Goal: Task Accomplishment & Management: Use online tool/utility

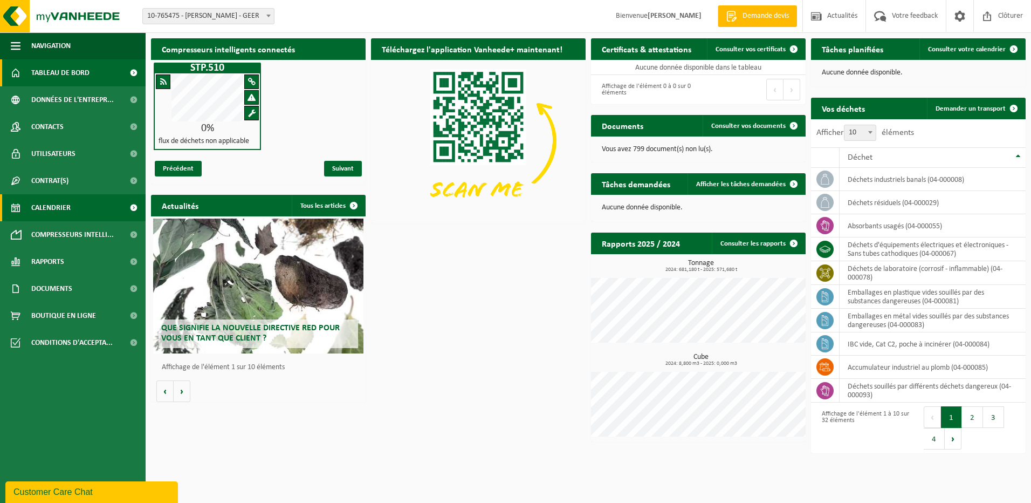
click at [59, 204] on span "Calendrier" at bounding box center [50, 207] width 39 height 27
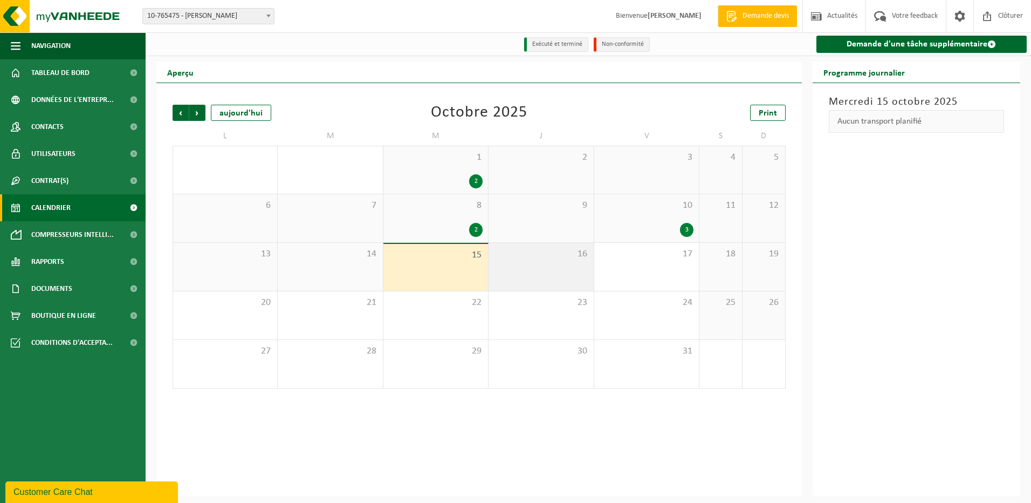
click at [560, 265] on div "16" at bounding box center [541, 267] width 105 height 48
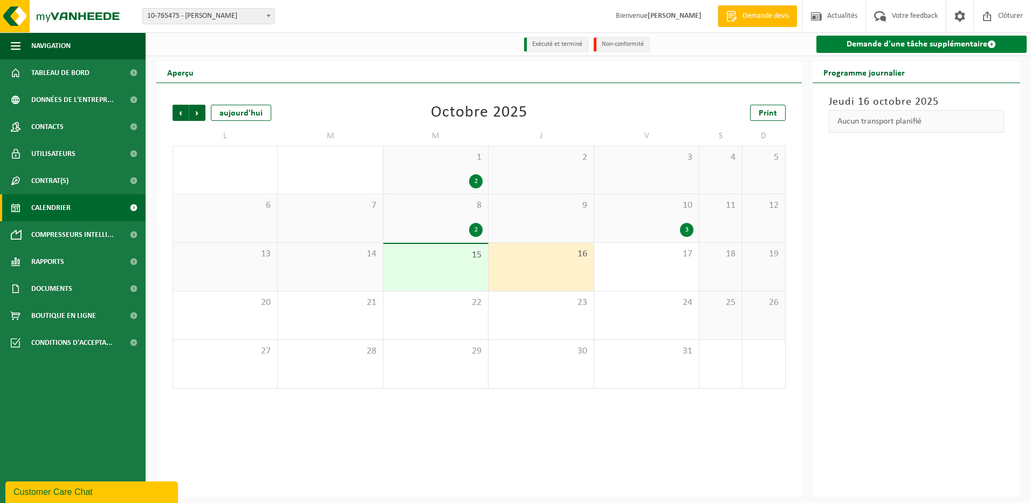
click at [863, 46] on link "Demande d'une tâche supplémentaire" at bounding box center [922, 44] width 211 height 17
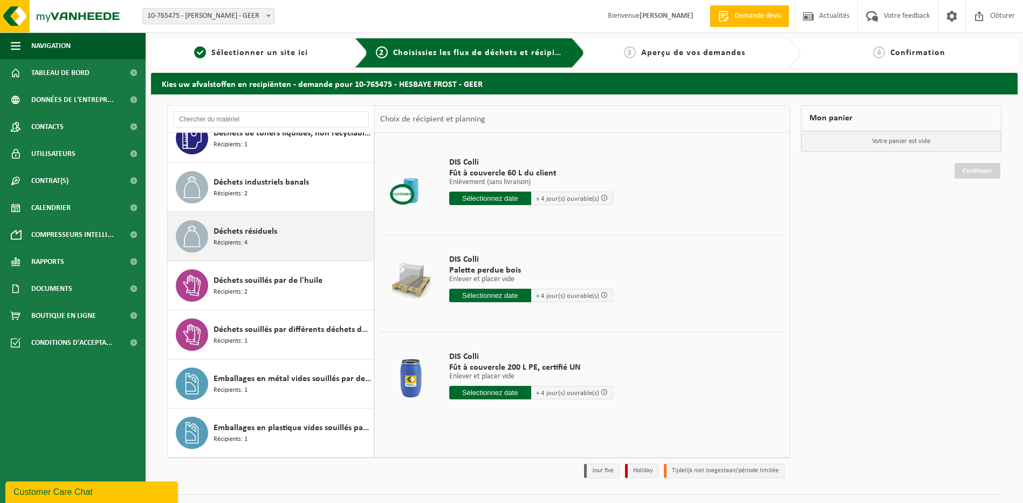
click at [278, 227] on div "Déchets résiduels Récipients: 4" at bounding box center [292, 236] width 157 height 32
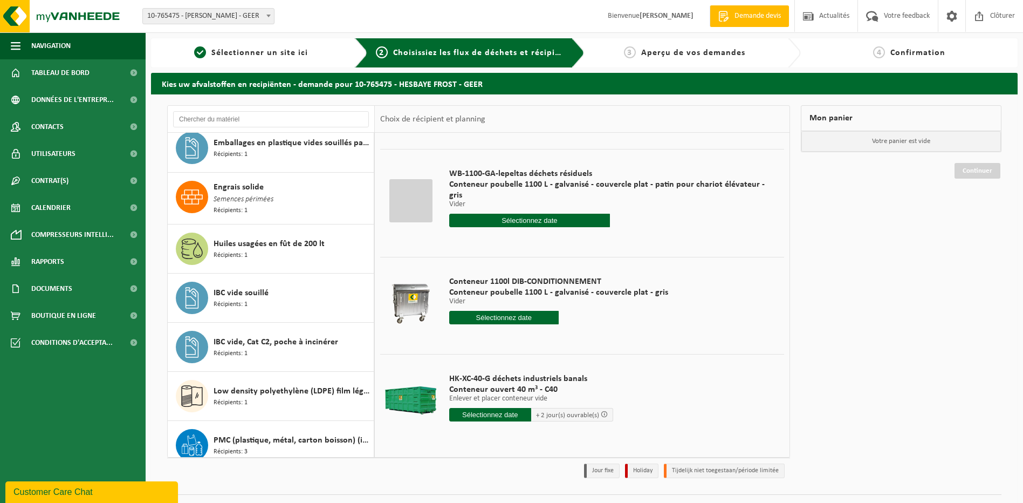
scroll to position [1104, 0]
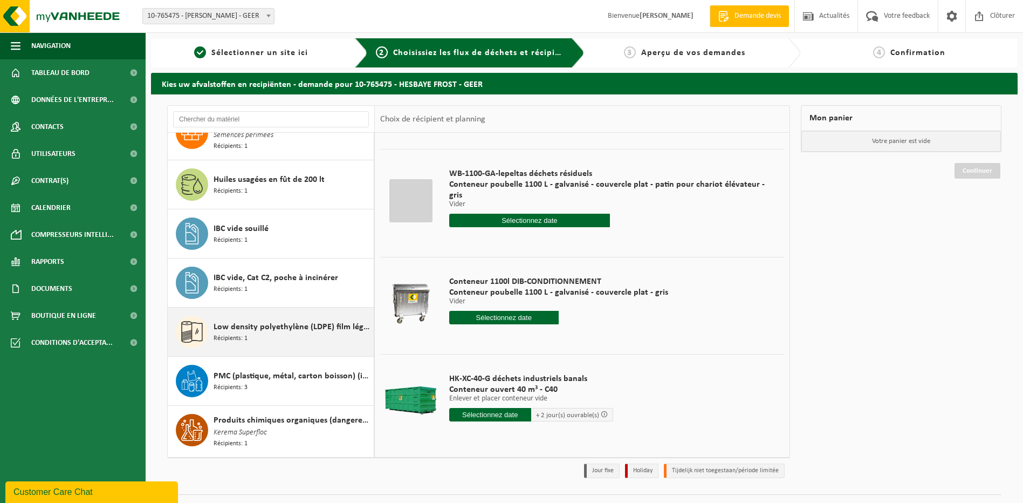
click at [310, 318] on div "Low density polyethylène (LDPE) film légumes, en vrac Récipients: 1" at bounding box center [292, 332] width 157 height 32
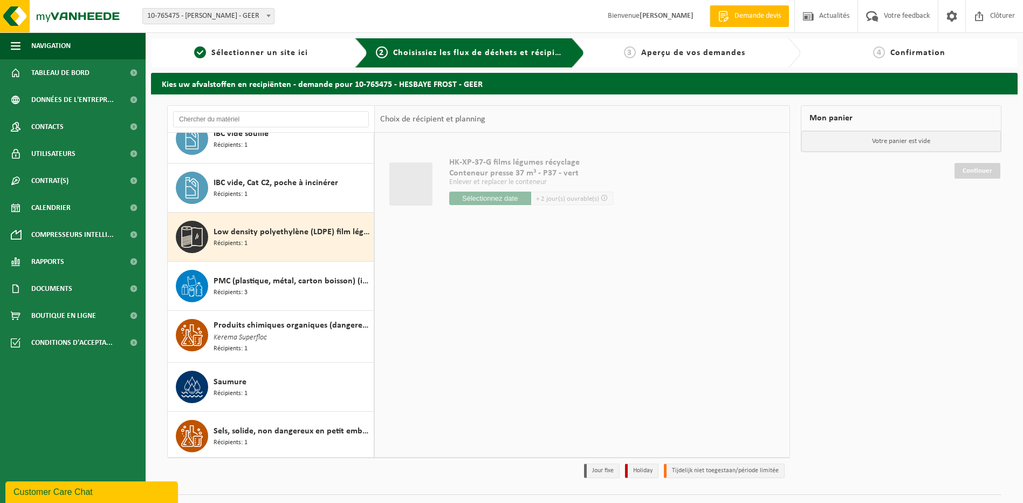
scroll to position [0, 0]
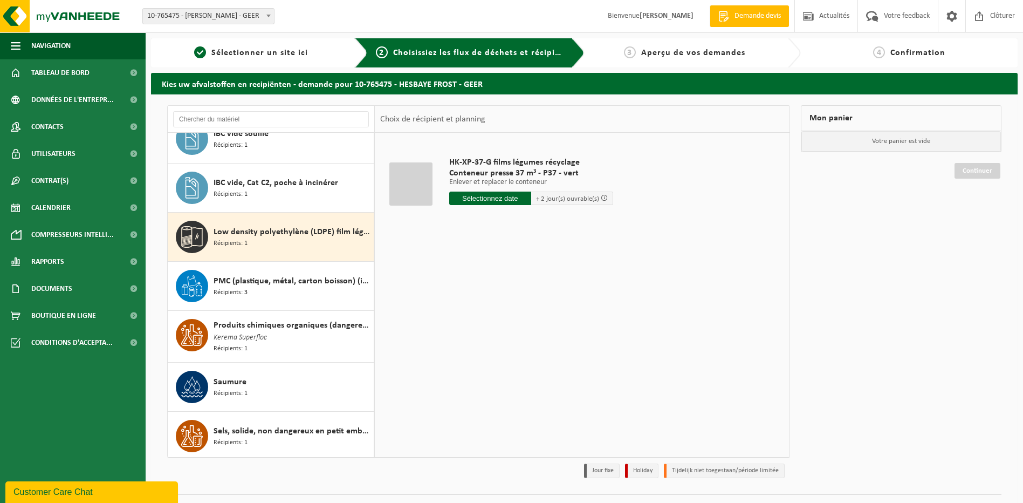
click at [493, 198] on input "text" at bounding box center [490, 197] width 82 height 13
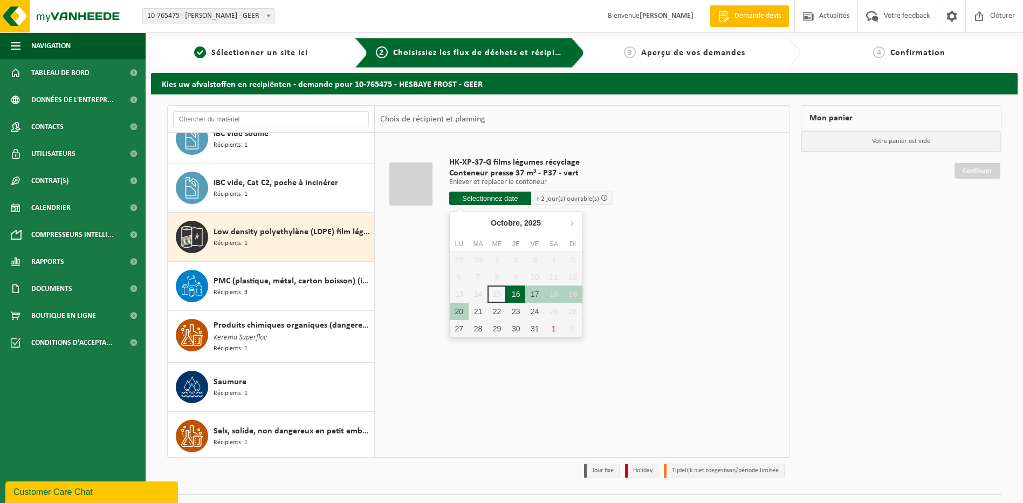
click at [518, 297] on div "16" at bounding box center [515, 293] width 19 height 17
type input "à partir de 2025-10-16"
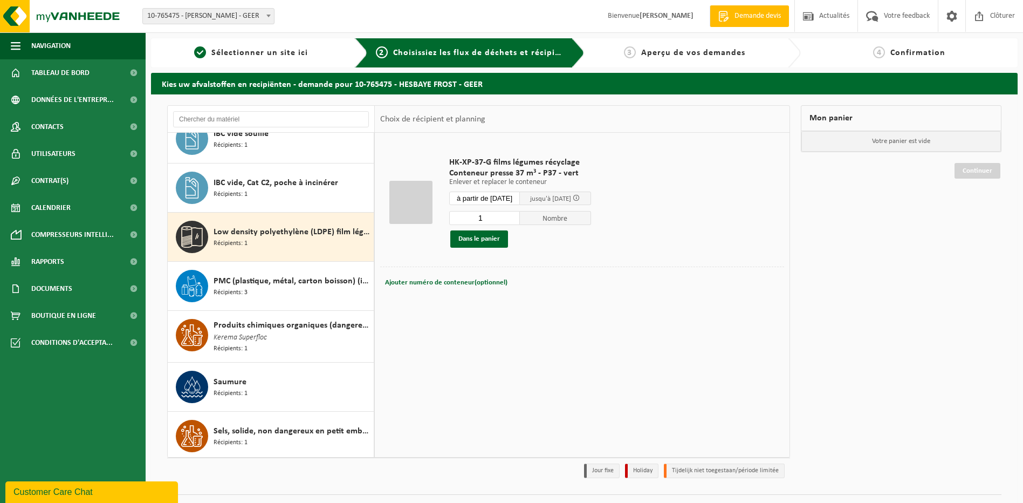
type input "1"
click at [520, 220] on input "1" at bounding box center [484, 218] width 71 height 14
click at [488, 238] on button "Dans le panier" at bounding box center [479, 238] width 58 height 17
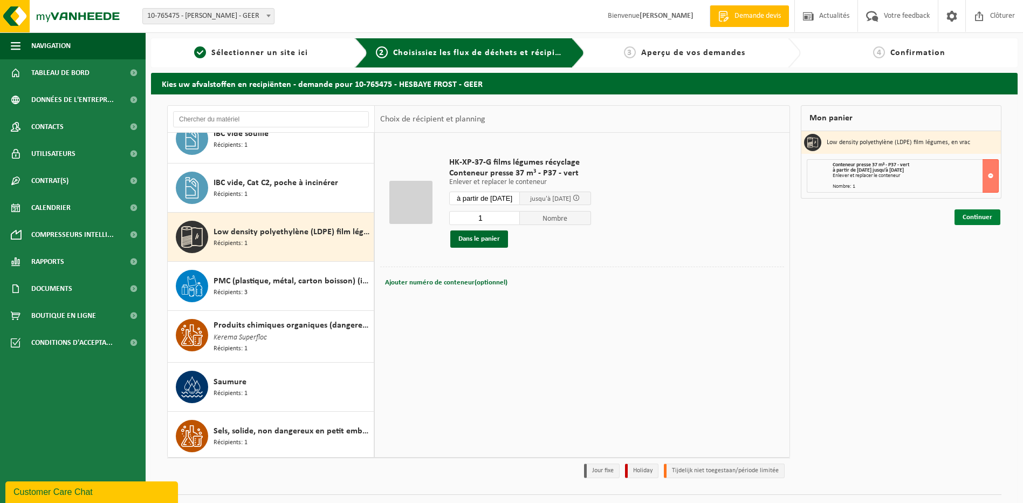
click at [974, 218] on link "Continuer" at bounding box center [978, 217] width 46 height 16
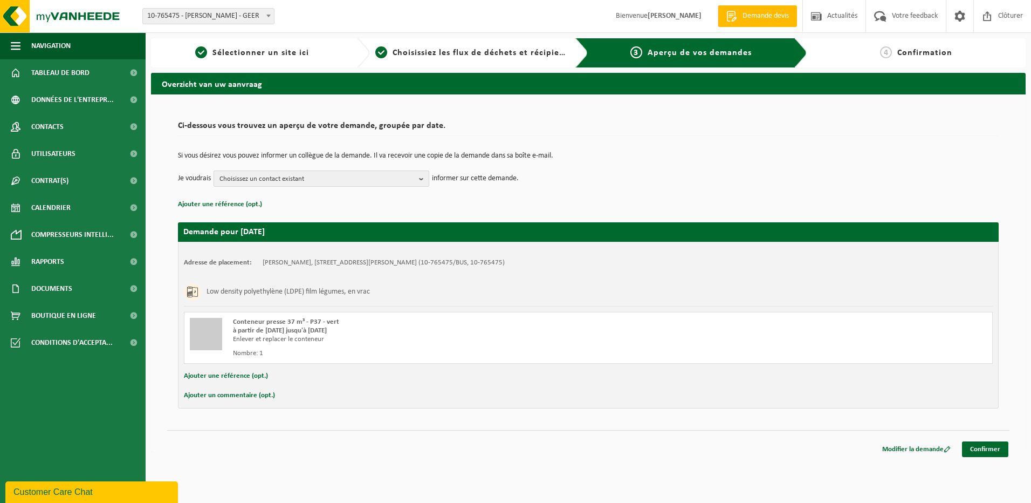
click at [421, 177] on b "button" at bounding box center [424, 178] width 10 height 15
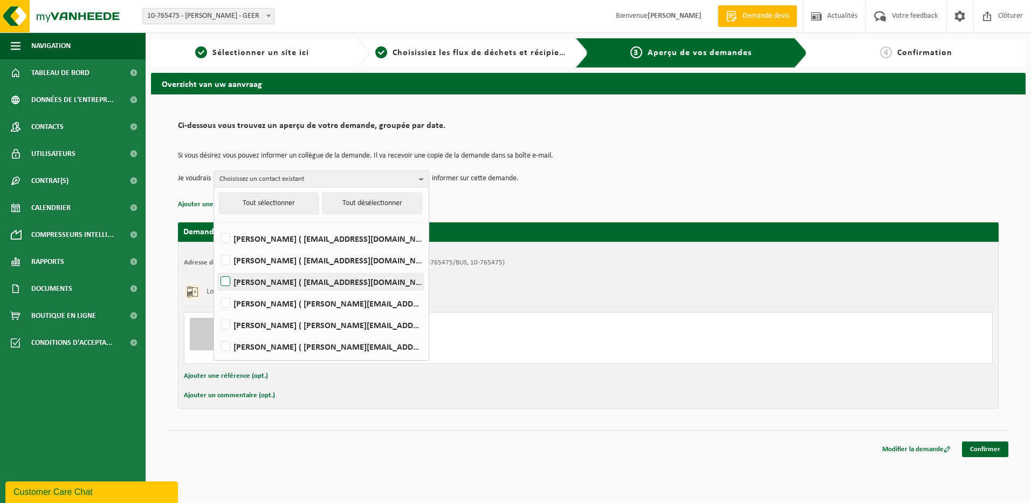
click at [231, 283] on label "[PERSON_NAME] ( [EMAIL_ADDRESS][DOMAIN_NAME] )" at bounding box center [320, 281] width 205 height 16
click at [217, 268] on input "[PERSON_NAME] ( [EMAIL_ADDRESS][DOMAIN_NAME] )" at bounding box center [216, 268] width 1 height 1
checkbox input "true"
click at [226, 303] on label "[PERSON_NAME] ( [PERSON_NAME][EMAIL_ADDRESS][DOMAIN_NAME] )" at bounding box center [320, 303] width 205 height 16
click at [217, 290] on input "[PERSON_NAME] ( [PERSON_NAME][EMAIL_ADDRESS][DOMAIN_NAME] )" at bounding box center [216, 289] width 1 height 1
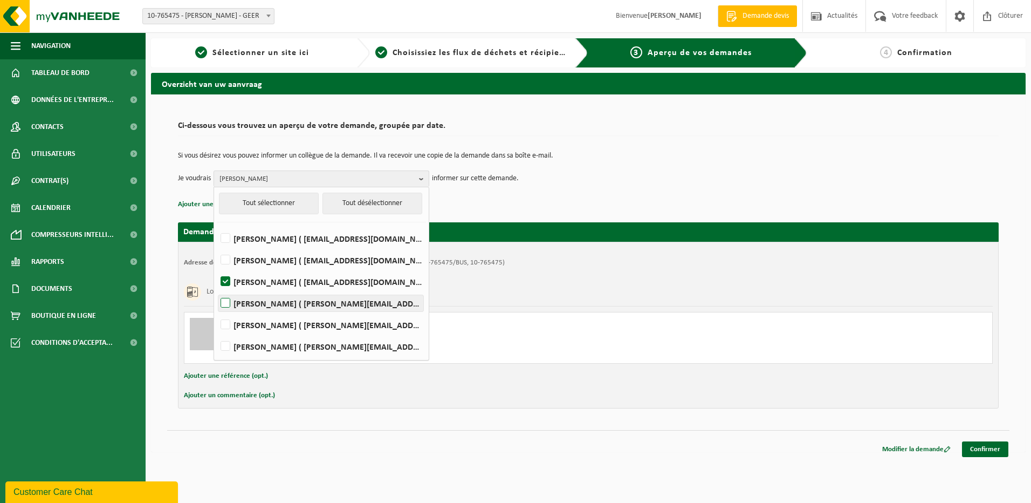
checkbox input "true"
click at [510, 290] on div "Low density polyethylène (LDPE) film légumes, en vrac" at bounding box center [588, 292] width 809 height 28
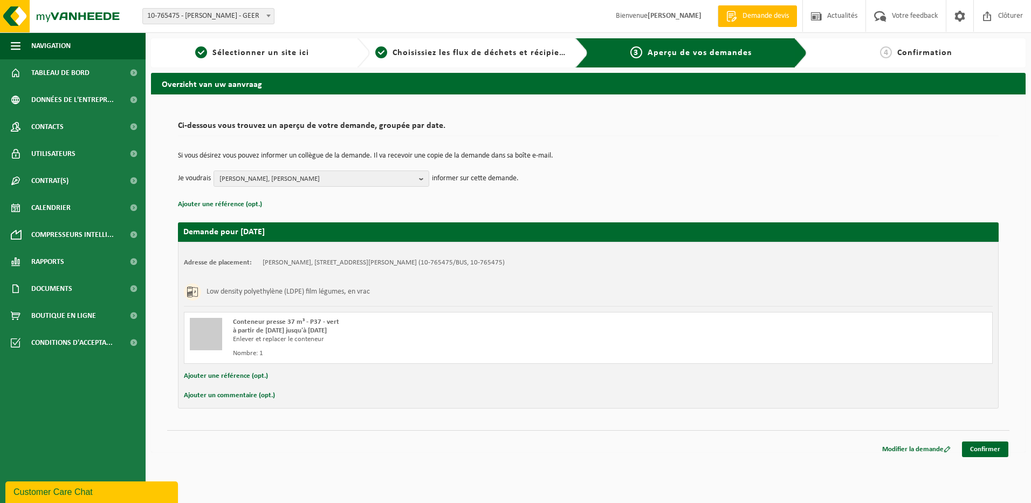
click at [237, 395] on button "Ajouter un commentaire (opt.)" at bounding box center [229, 395] width 91 height 14
click at [272, 394] on input "text" at bounding box center [605, 396] width 753 height 16
type input "E"
type input "Vidange du container et retour vide. Il se trouve au FRIGO7"
click at [978, 446] on link "Confirmer" at bounding box center [985, 451] width 46 height 16
